Goal: Task Accomplishment & Management: Complete application form

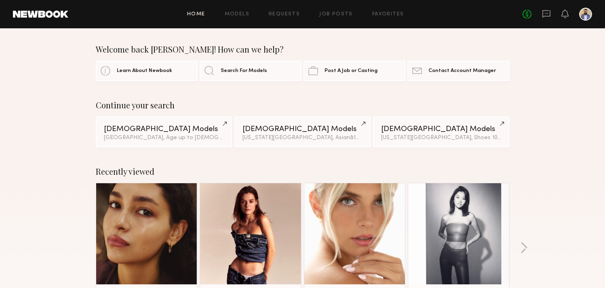
click at [337, 18] on div "Home Models Requests Job Posts Favorites Sign Out No fees up to $5,000" at bounding box center [330, 14] width 524 height 13
click at [338, 15] on link "Job Posts" at bounding box center [336, 14] width 34 height 5
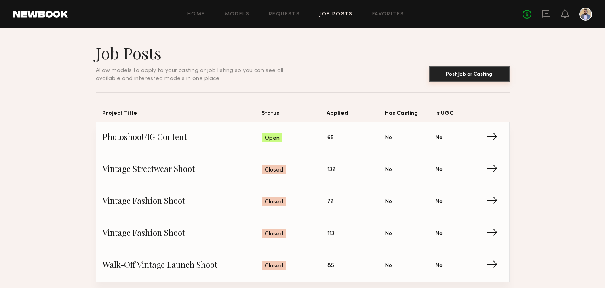
click at [468, 72] on button "Post Job or Casting" at bounding box center [469, 74] width 81 height 16
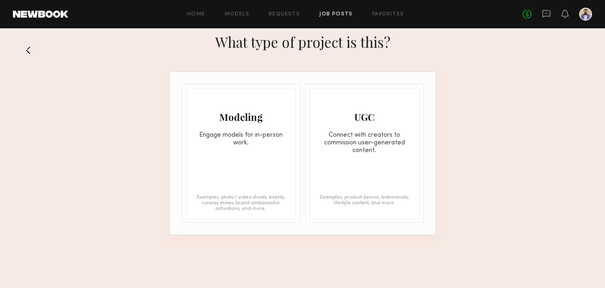
click at [257, 124] on div "Modeling Engage models for in-person work." at bounding box center [240, 117] width 109 height 59
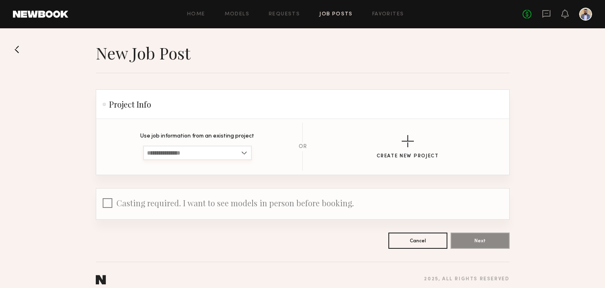
click at [230, 152] on input at bounding box center [197, 153] width 109 height 15
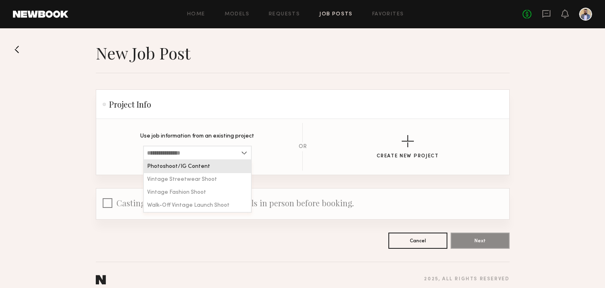
click at [224, 137] on p "Use job information from an existing project" at bounding box center [197, 136] width 114 height 6
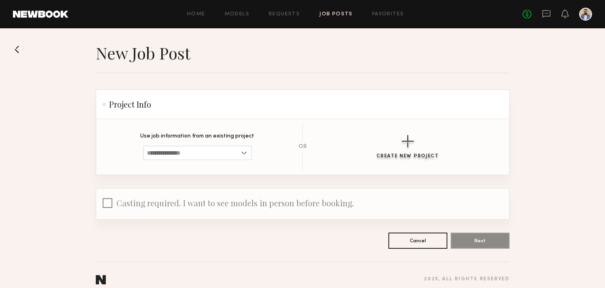
click at [395, 144] on button "Create New Project" at bounding box center [408, 147] width 62 height 24
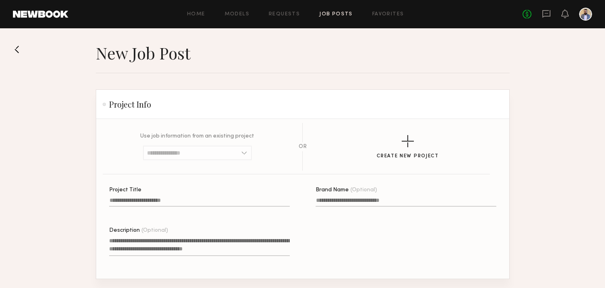
click at [193, 196] on label "Project Title" at bounding box center [199, 200] width 181 height 27
click at [193, 197] on input "Project Title" at bounding box center [199, 201] width 181 height 9
type input "**********"
click at [336, 202] on input "Brand Name (Optional)" at bounding box center [406, 201] width 181 height 9
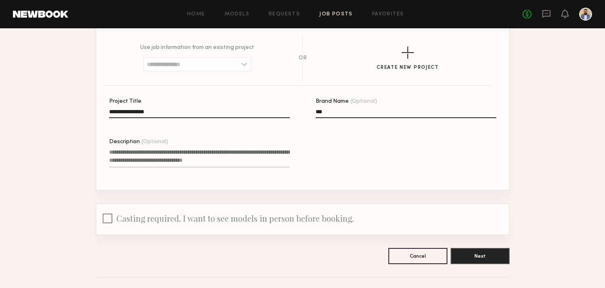
scroll to position [109, 0]
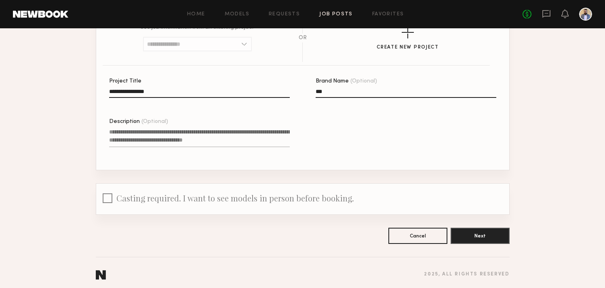
type input "***"
click at [203, 143] on textarea "Description (Optional)" at bounding box center [199, 137] width 181 height 19
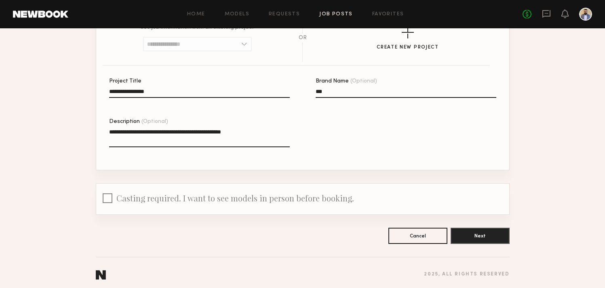
click at [180, 131] on textarea "**********" at bounding box center [199, 137] width 181 height 19
click at [199, 130] on textarea "**********" at bounding box center [199, 137] width 181 height 19
click at [249, 131] on textarea "**********" at bounding box center [199, 137] width 181 height 19
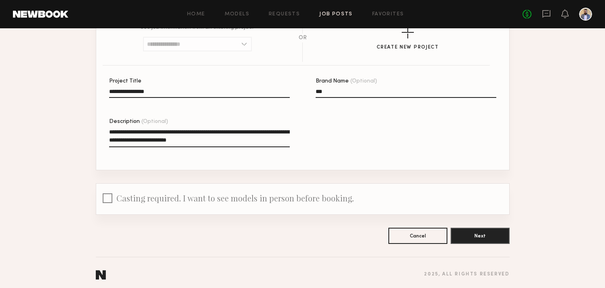
click at [174, 139] on textarea "**********" at bounding box center [199, 137] width 181 height 19
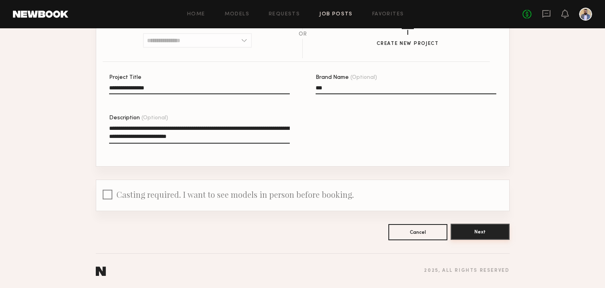
scroll to position [112, 0]
type textarea "**********"
click at [497, 232] on button "Next" at bounding box center [480, 232] width 59 height 16
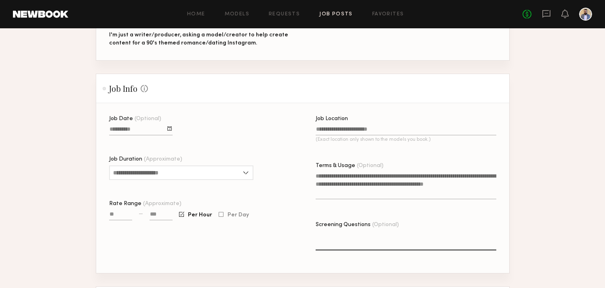
scroll to position [167, 0]
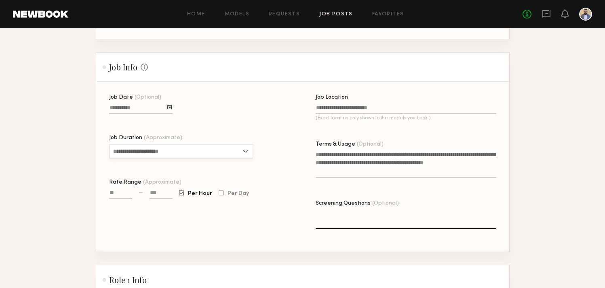
click at [215, 149] on input "Job Duration (Approximate)" at bounding box center [181, 151] width 144 height 15
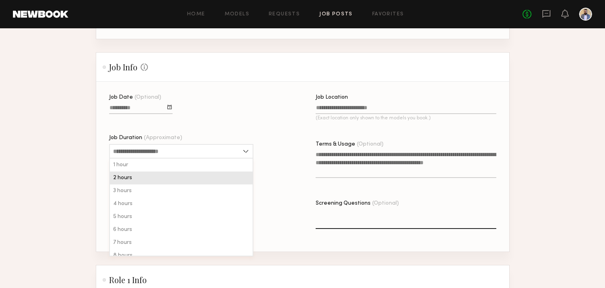
click at [186, 181] on div "2 hours" at bounding box center [181, 177] width 143 height 13
type input "*******"
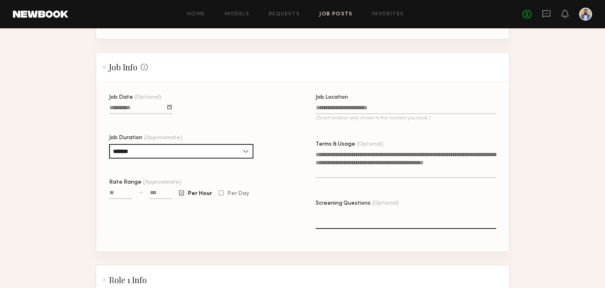
click at [156, 193] on input at bounding box center [161, 194] width 23 height 9
type input "****"
click at [223, 198] on div "Per Hour Per Day" at bounding box center [214, 197] width 70 height 15
click at [223, 192] on label "Per Day" at bounding box center [234, 193] width 30 height 6
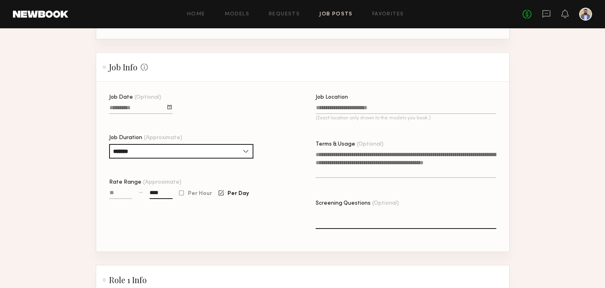
click at [359, 107] on input "Job Location (Exact location only shown to the models you book.)" at bounding box center [406, 109] width 181 height 9
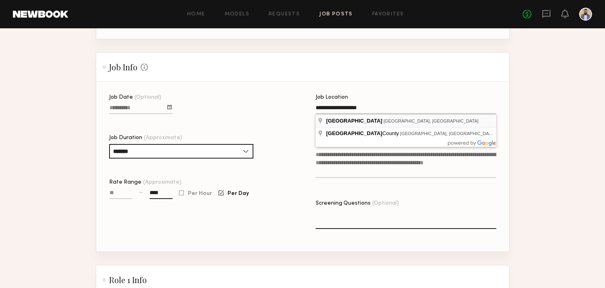
type input "**********"
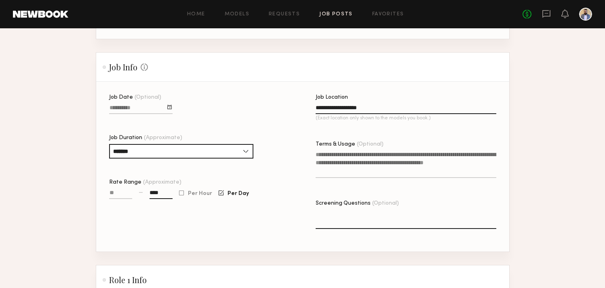
click at [366, 158] on textarea "Terms & Usage (Optional)" at bounding box center [406, 163] width 181 height 27
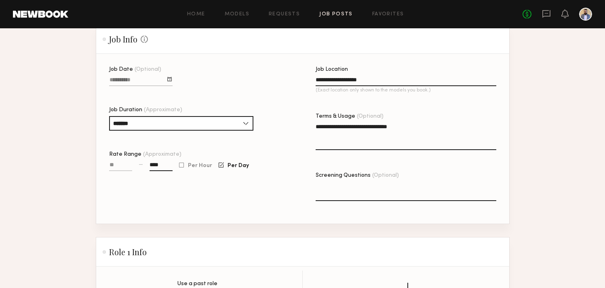
scroll to position [197, 0]
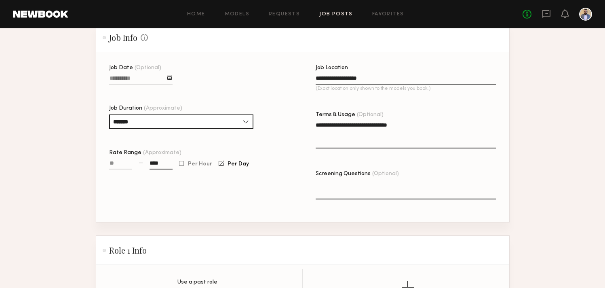
type textarea "**********"
click at [355, 195] on textarea "Screening Questions (Optional)" at bounding box center [406, 189] width 181 height 19
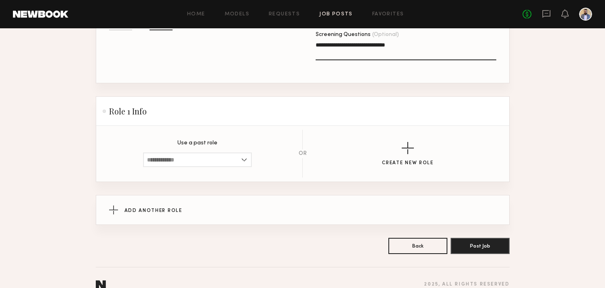
scroll to position [336, 0]
type textarea "**********"
click at [413, 156] on button "Create New Role" at bounding box center [408, 154] width 52 height 24
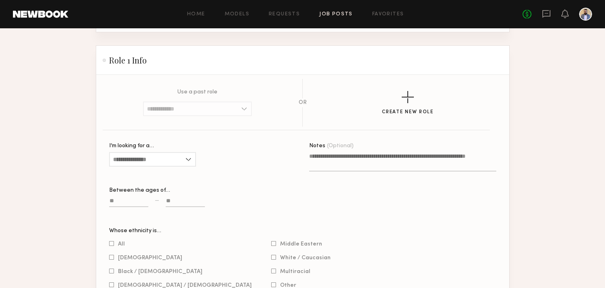
scroll to position [392, 0]
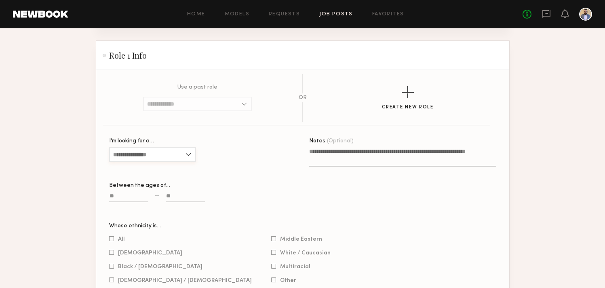
click at [180, 157] on input "I’m looking for a…" at bounding box center [152, 154] width 87 height 15
click at [171, 166] on div "Female" at bounding box center [152, 168] width 85 height 13
click at [169, 152] on input "******" at bounding box center [152, 154] width 87 height 15
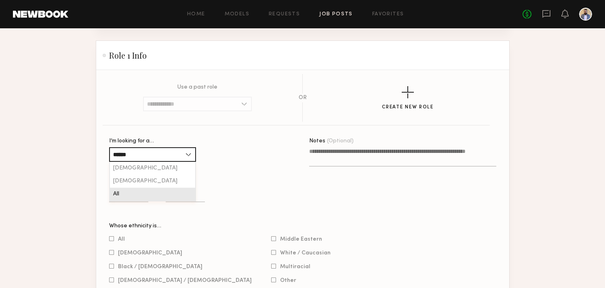
click at [147, 192] on div "All" at bounding box center [152, 194] width 85 height 13
type input "***"
click at [181, 198] on input at bounding box center [185, 197] width 39 height 9
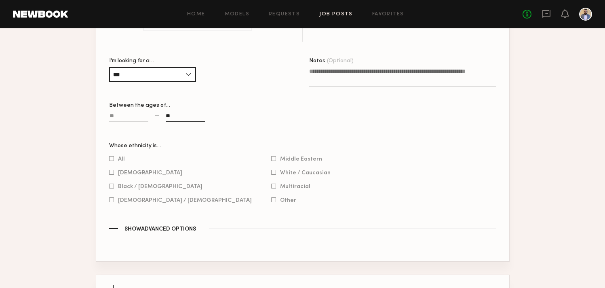
scroll to position [474, 0]
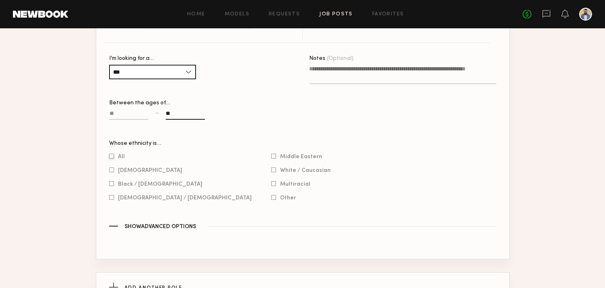
type input "**"
click at [122, 159] on div "All" at bounding box center [180, 156] width 143 height 7
click at [122, 158] on span "All" at bounding box center [121, 156] width 7 height 4
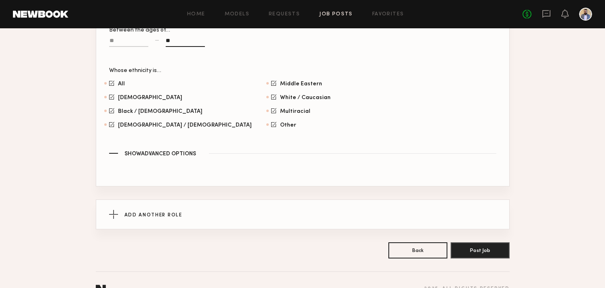
scroll to position [552, 0]
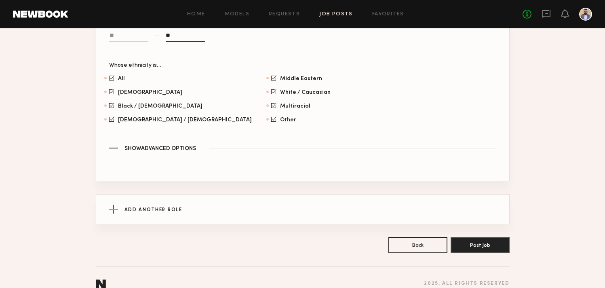
click at [184, 150] on span "Show Advanced Options" at bounding box center [161, 149] width 72 height 6
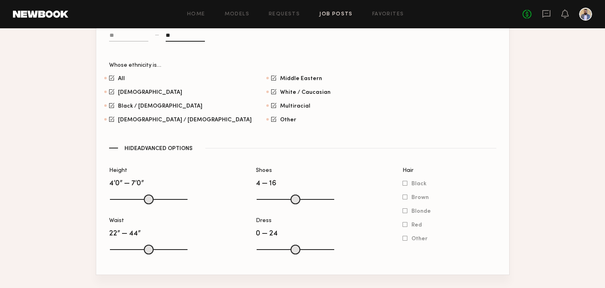
click at [184, 150] on span "Hide Advanced Options" at bounding box center [159, 149] width 68 height 6
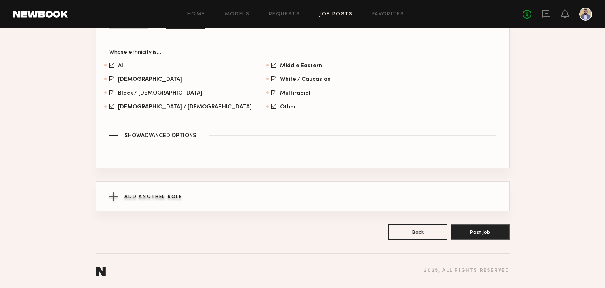
scroll to position [565, 0]
click at [467, 231] on button "Post Job" at bounding box center [480, 232] width 59 height 16
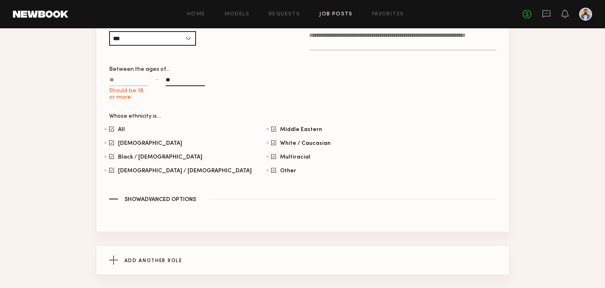
scroll to position [497, 0]
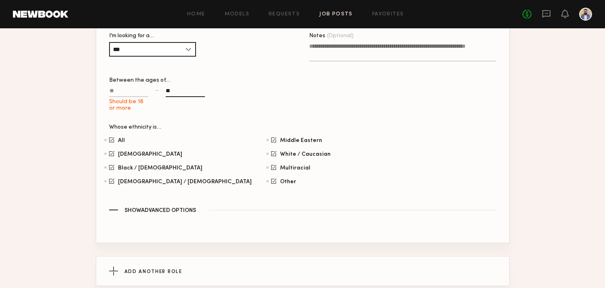
click at [135, 88] on input "Should be 18 or more" at bounding box center [128, 92] width 39 height 9
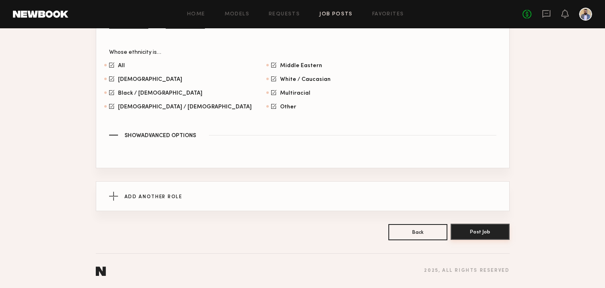
scroll to position [565, 0]
type input "**"
click at [464, 232] on button "Post Job" at bounding box center [480, 232] width 59 height 16
click at [469, 234] on button "Post Job" at bounding box center [480, 232] width 59 height 16
click at [480, 228] on button "Post Job" at bounding box center [480, 232] width 59 height 16
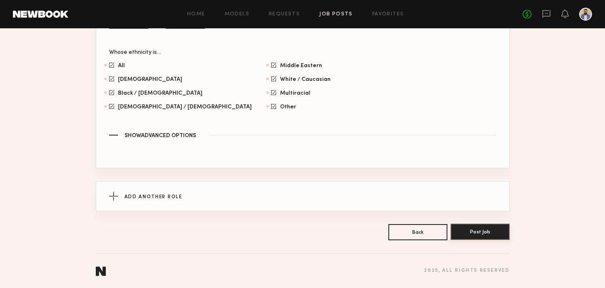
click at [480, 228] on button "Post Job" at bounding box center [480, 232] width 59 height 16
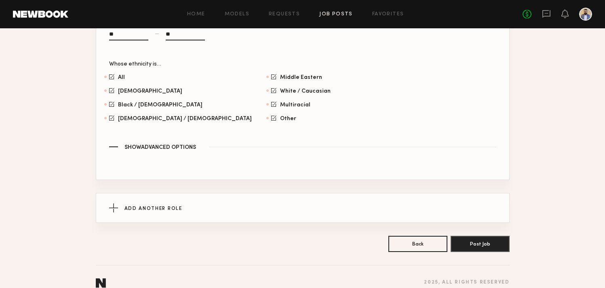
click at [184, 149] on span "Show Advanced Options" at bounding box center [161, 148] width 72 height 6
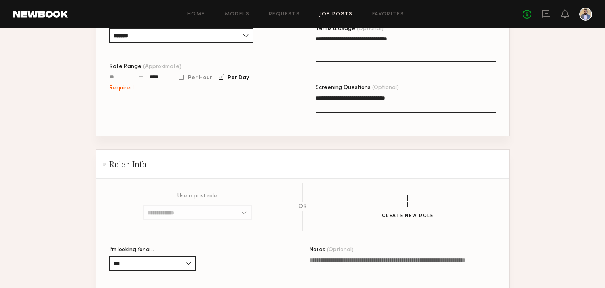
scroll to position [274, 0]
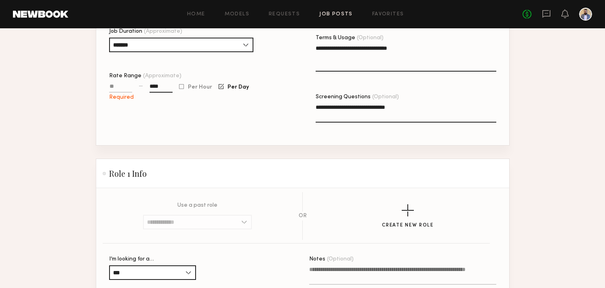
click at [270, 173] on div "Role 1 Info" at bounding box center [303, 174] width 400 height 10
click at [133, 171] on h2 "Role 1 Info" at bounding box center [125, 174] width 44 height 10
click at [121, 87] on input "Rate Range (Approximate)" at bounding box center [120, 87] width 23 height 9
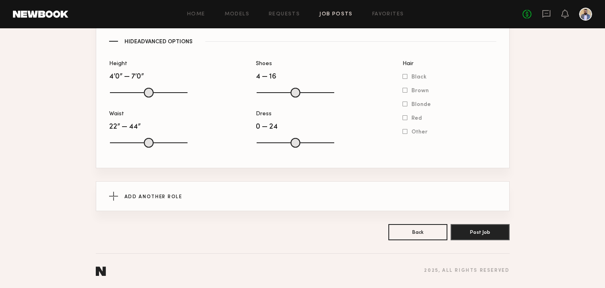
scroll to position [659, 0]
type input "***"
click at [482, 235] on button "Post Job" at bounding box center [480, 232] width 59 height 16
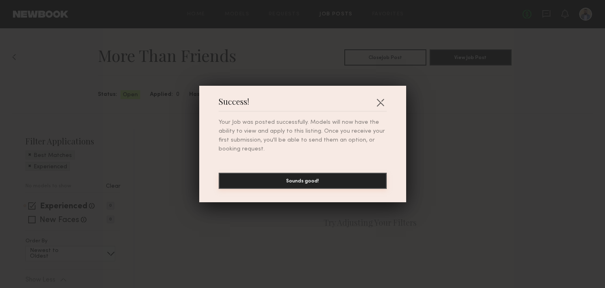
click at [349, 184] on button "Sounds good!" at bounding box center [303, 181] width 168 height 16
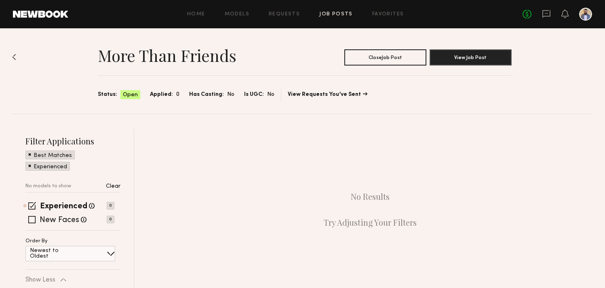
click at [29, 165] on span at bounding box center [29, 165] width 3 height 7
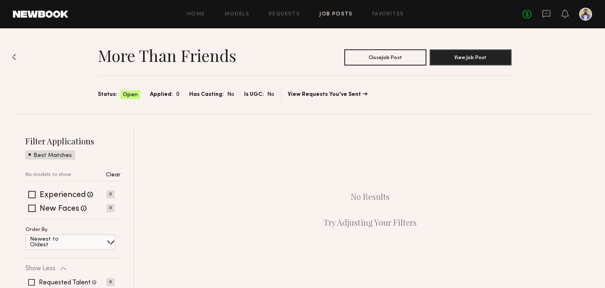
click at [29, 157] on span at bounding box center [29, 153] width 3 height 7
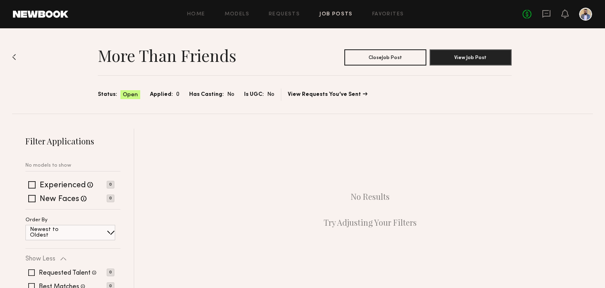
click at [57, 16] on link at bounding box center [40, 14] width 55 height 7
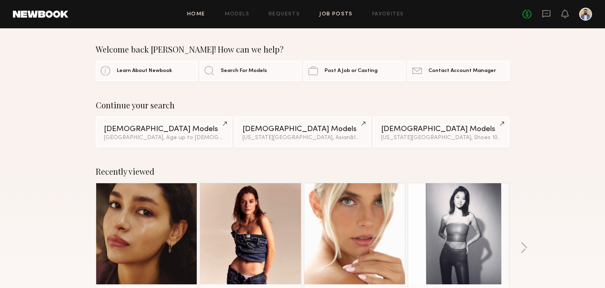
click at [336, 13] on link "Job Posts" at bounding box center [336, 14] width 34 height 5
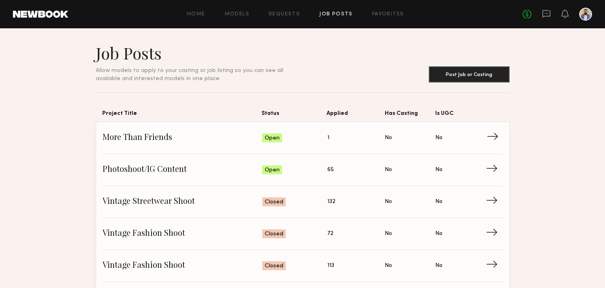
click at [164, 138] on span "More Than Friends" at bounding box center [183, 138] width 160 height 12
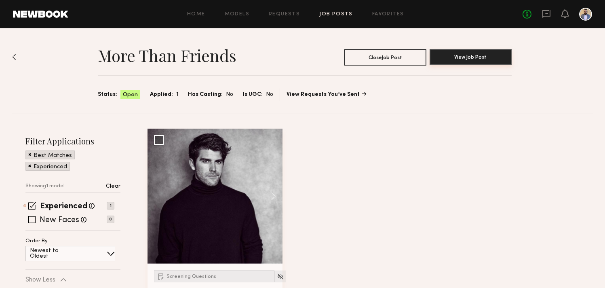
click at [480, 61] on button "View Job Post" at bounding box center [471, 57] width 82 height 16
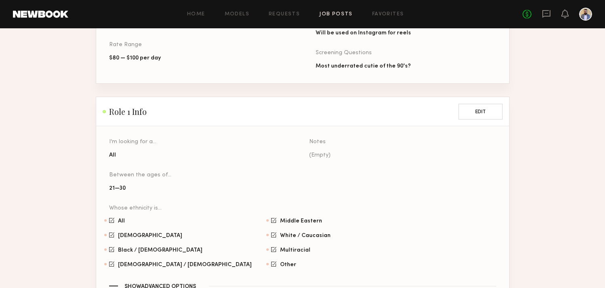
scroll to position [396, 0]
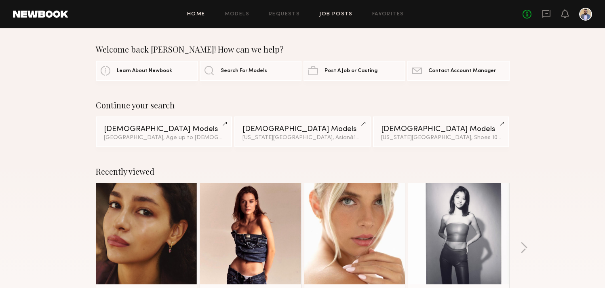
click at [322, 15] on link "Job Posts" at bounding box center [336, 14] width 34 height 5
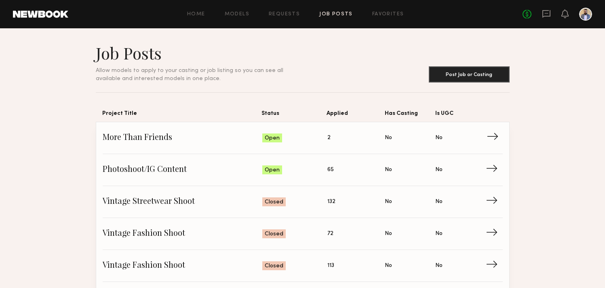
click at [326, 139] on span "Status: Open" at bounding box center [294, 138] width 65 height 12
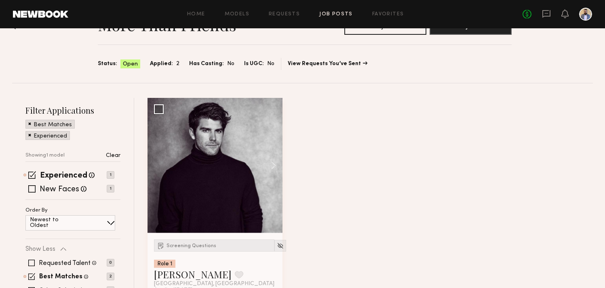
scroll to position [33, 0]
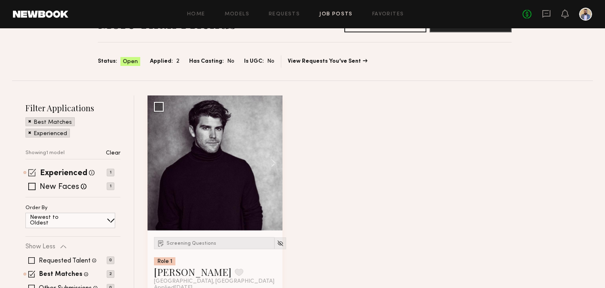
click at [34, 172] on span at bounding box center [32, 173] width 8 height 8
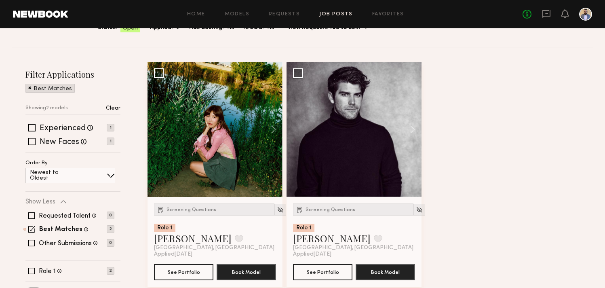
scroll to position [67, 0]
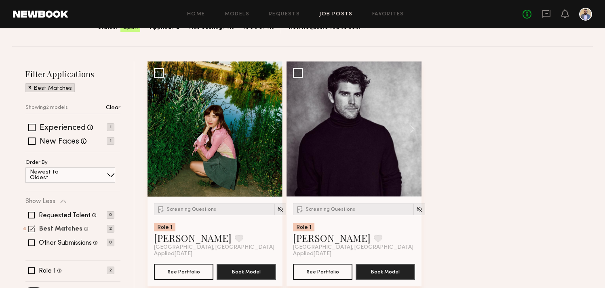
click at [53, 226] on label "Best Matches" at bounding box center [60, 229] width 43 height 6
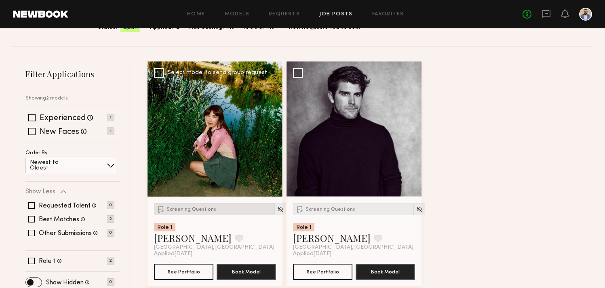
click at [180, 211] on span "Screening Questions" at bounding box center [192, 209] width 50 height 5
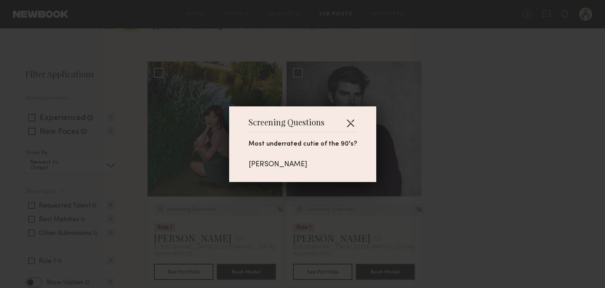
click at [351, 123] on button "button" at bounding box center [350, 122] width 13 height 13
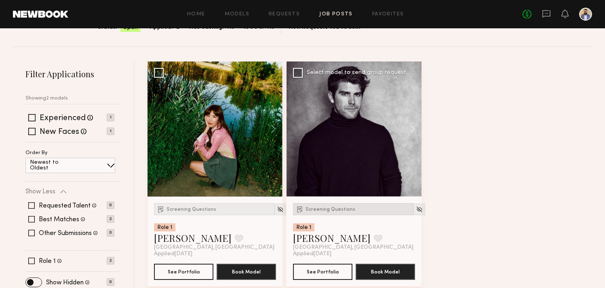
click at [324, 205] on div "Screening Questions" at bounding box center [353, 209] width 120 height 12
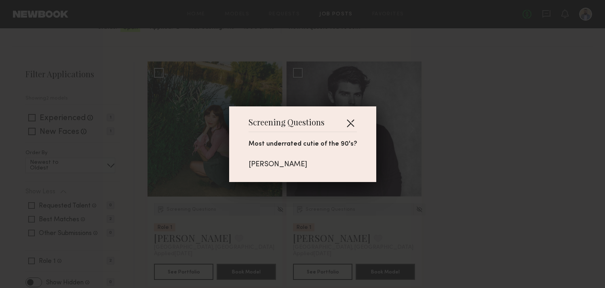
click at [349, 125] on button "button" at bounding box center [350, 122] width 13 height 13
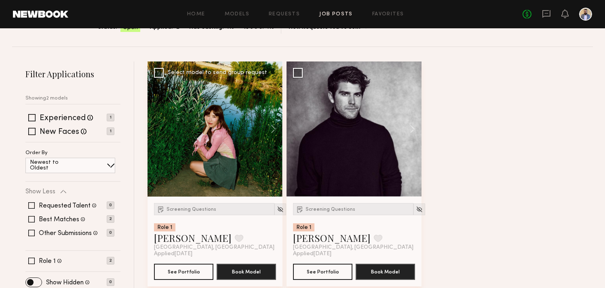
click at [238, 149] on div at bounding box center [215, 128] width 135 height 135
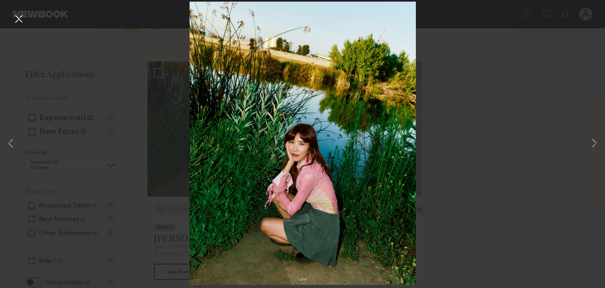
click at [589, 138] on div "1 of 4" at bounding box center [302, 144] width 605 height 288
click at [595, 143] on button at bounding box center [595, 144] width 10 height 230
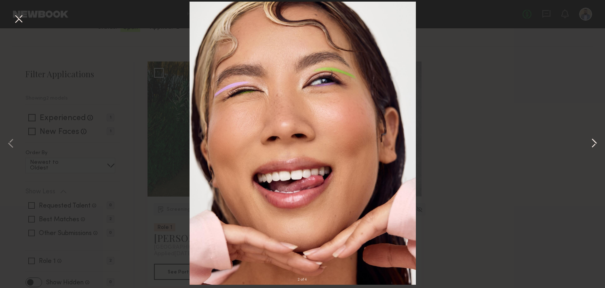
click at [595, 143] on button at bounding box center [595, 144] width 10 height 230
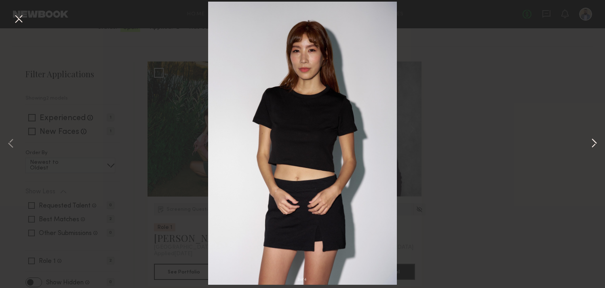
click at [595, 143] on button at bounding box center [595, 144] width 10 height 230
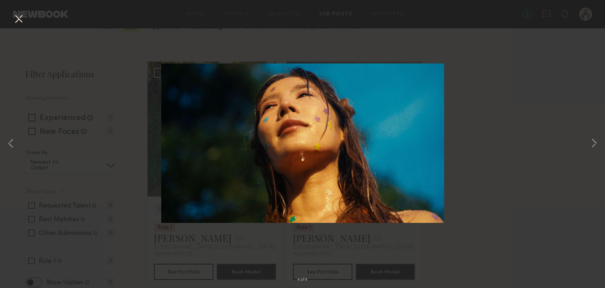
click at [539, 123] on div "4 of 4" at bounding box center [302, 144] width 605 height 288
click at [13, 23] on button at bounding box center [18, 19] width 13 height 15
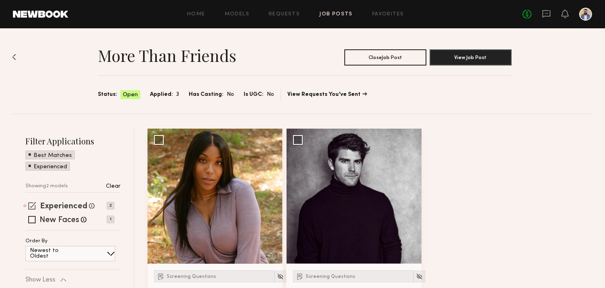
click at [49, 204] on label "Experienced" at bounding box center [63, 207] width 47 height 8
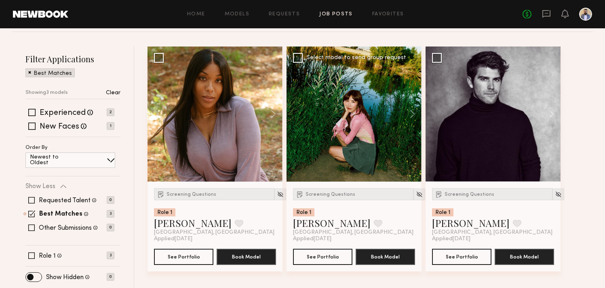
scroll to position [82, 0]
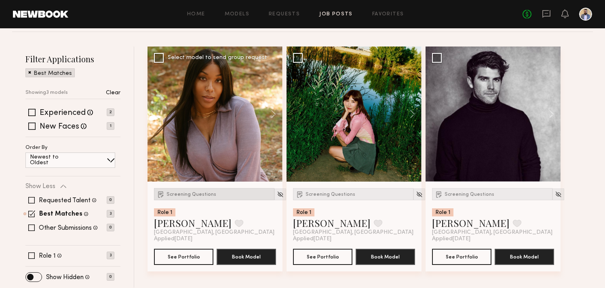
click at [175, 190] on div "Screening Questions" at bounding box center [214, 194] width 120 height 12
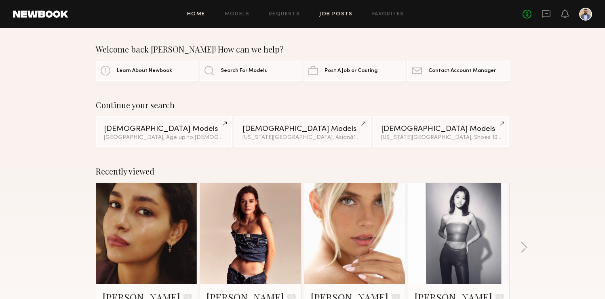
click at [331, 12] on link "Job Posts" at bounding box center [336, 14] width 34 height 5
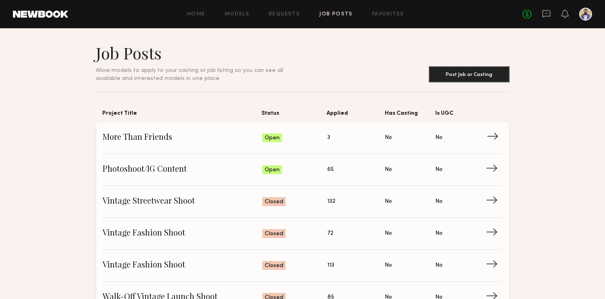
click at [330, 138] on span "3" at bounding box center [329, 137] width 3 height 9
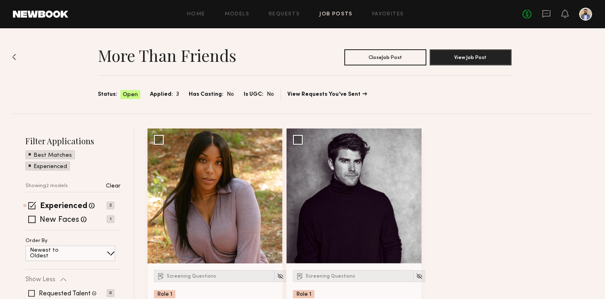
click at [161, 84] on section "More Than Friends Close Job Post View Job Post Status: Open Applied: 3 Has Cast…" at bounding box center [305, 72] width 414 height 58
click at [163, 90] on section "Status: Open Applied: 3 Has Casting: No Is UGC: No View Requests You’ve Sent" at bounding box center [305, 95] width 414 height 12
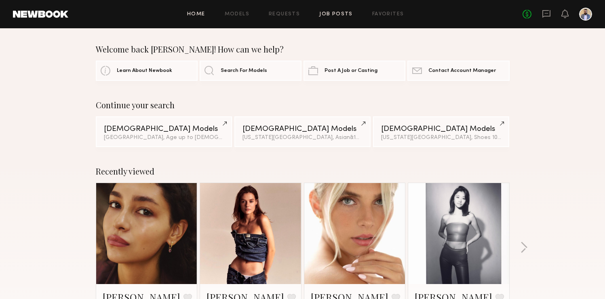
click at [323, 15] on link "Job Posts" at bounding box center [336, 14] width 34 height 5
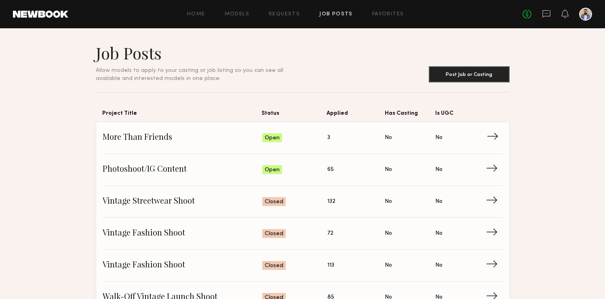
click at [321, 137] on span "Status: Open" at bounding box center [294, 138] width 65 height 12
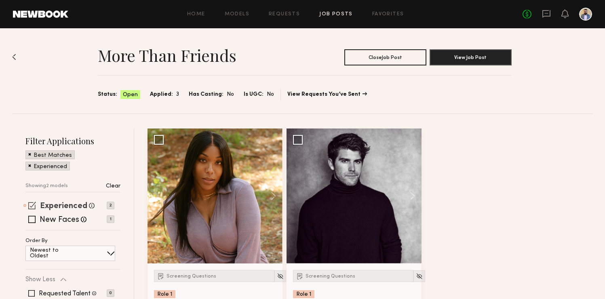
click at [43, 203] on label "Experienced" at bounding box center [63, 207] width 47 height 8
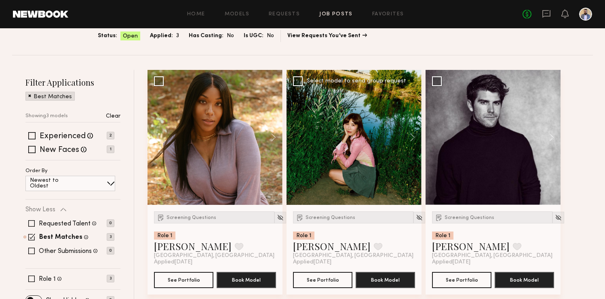
scroll to position [63, 0]
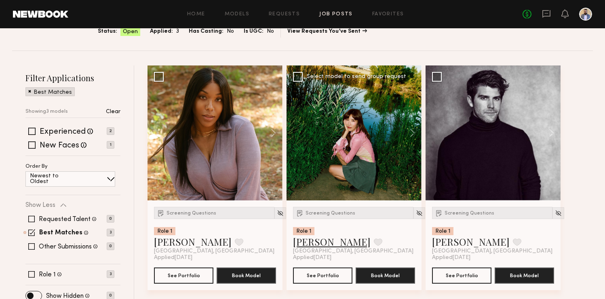
click at [309, 245] on link "Judy E." at bounding box center [332, 241] width 78 height 13
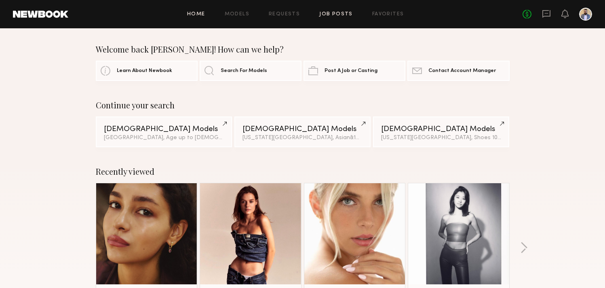
click at [344, 12] on link "Job Posts" at bounding box center [336, 14] width 34 height 5
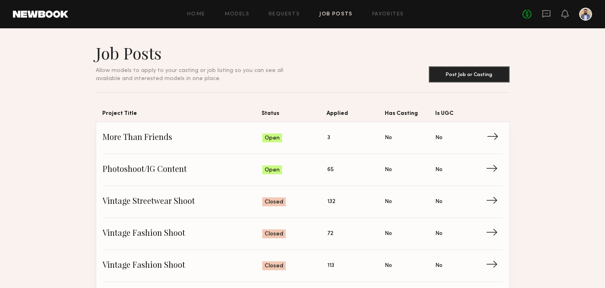
click at [336, 138] on span "Applied: 3" at bounding box center [357, 138] width 58 height 12
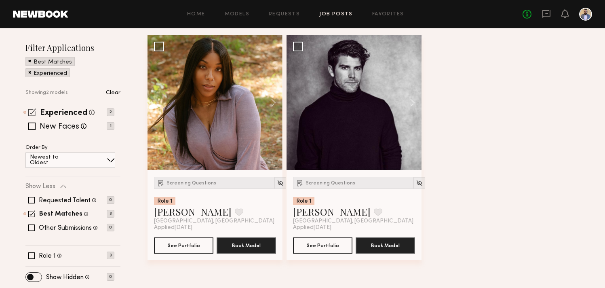
click at [29, 112] on span at bounding box center [32, 112] width 8 height 8
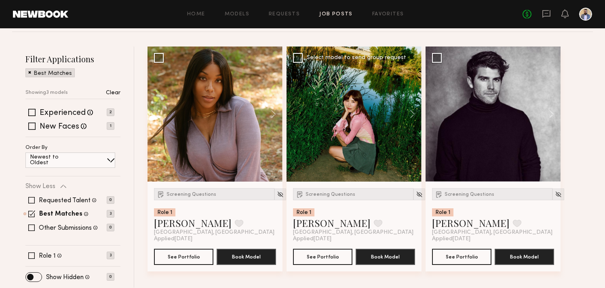
scroll to position [82, 0]
